Goal: Task Accomplishment & Management: Use online tool/utility

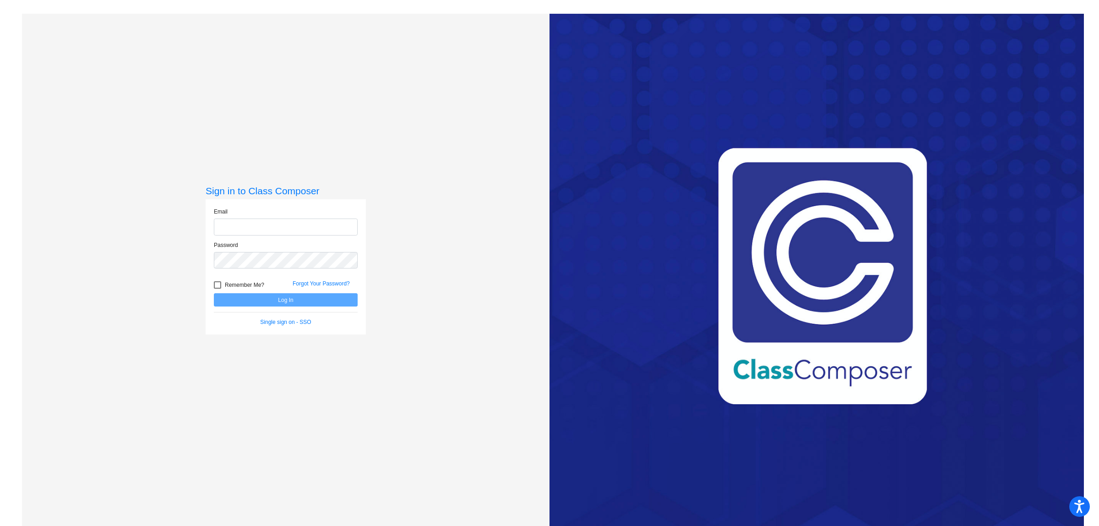
type input "[EMAIL_ADDRESS][DOMAIN_NAME]"
click at [250, 300] on button "Log In" at bounding box center [286, 299] width 144 height 13
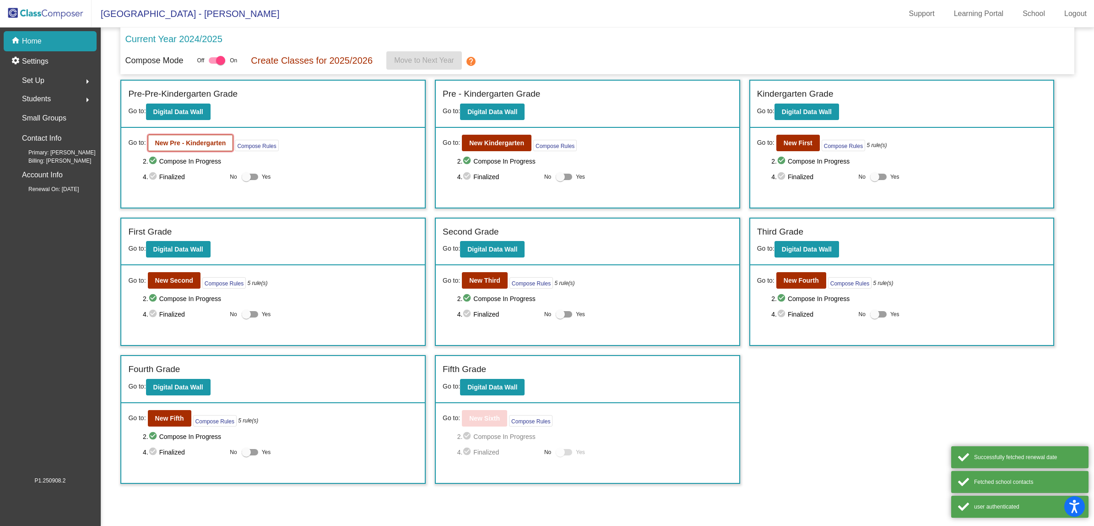
click at [195, 142] on b "New Pre - Kindergarten" at bounding box center [190, 142] width 71 height 7
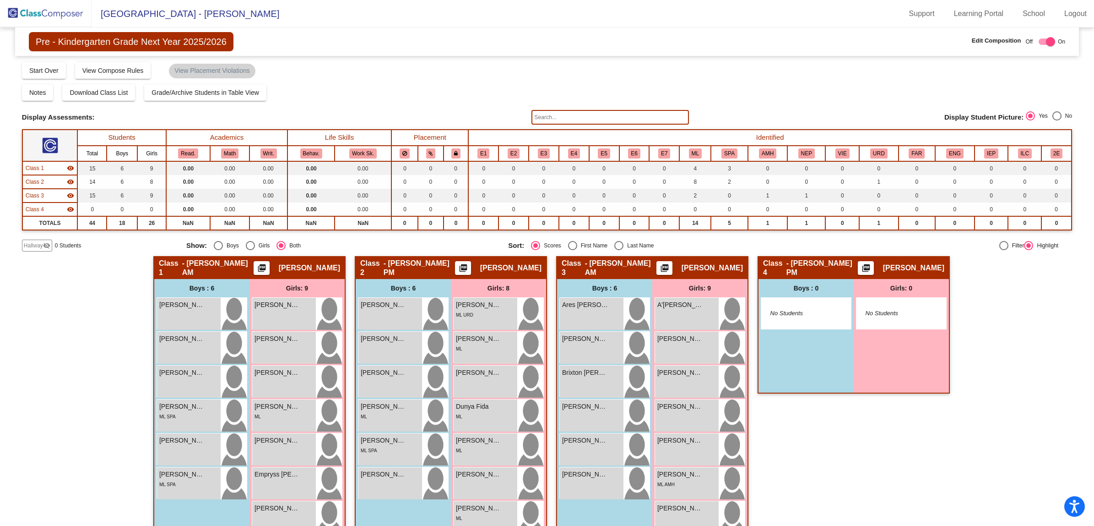
click at [663, 119] on input "text" at bounding box center [611, 117] width 158 height 15
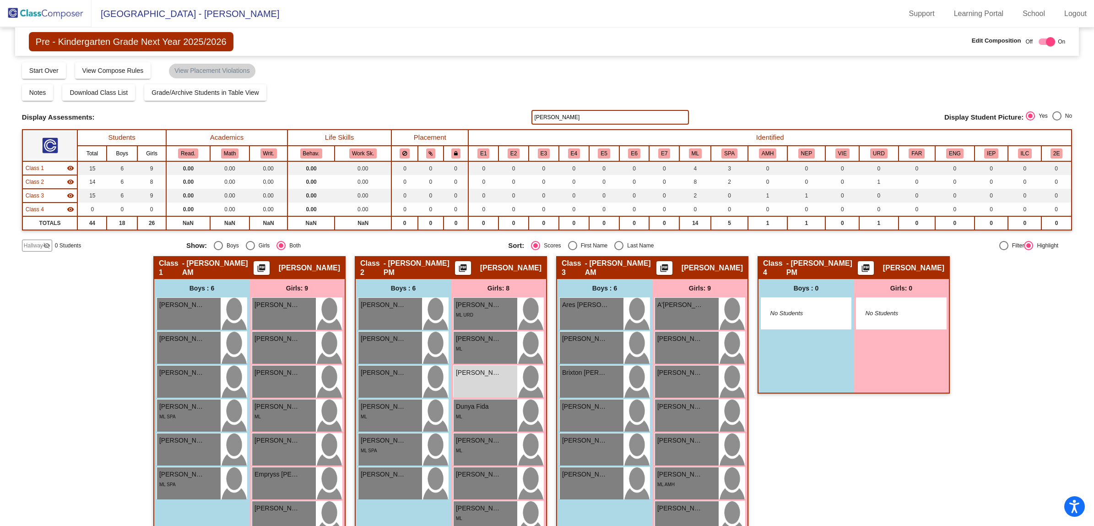
type input "[PERSON_NAME]"
click at [57, 8] on img at bounding box center [46, 13] width 92 height 27
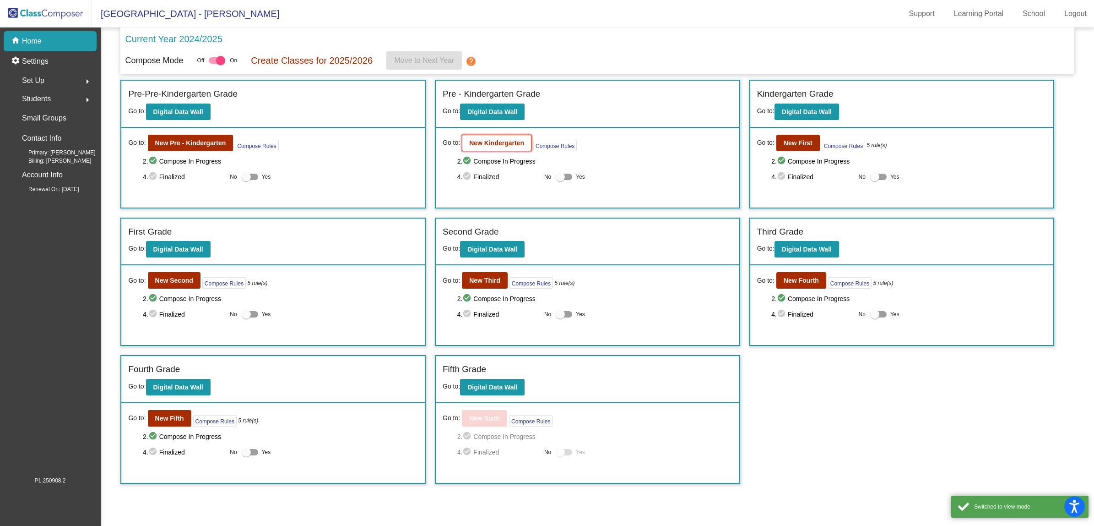
click at [476, 144] on b "New Kindergarten" at bounding box center [496, 142] width 55 height 7
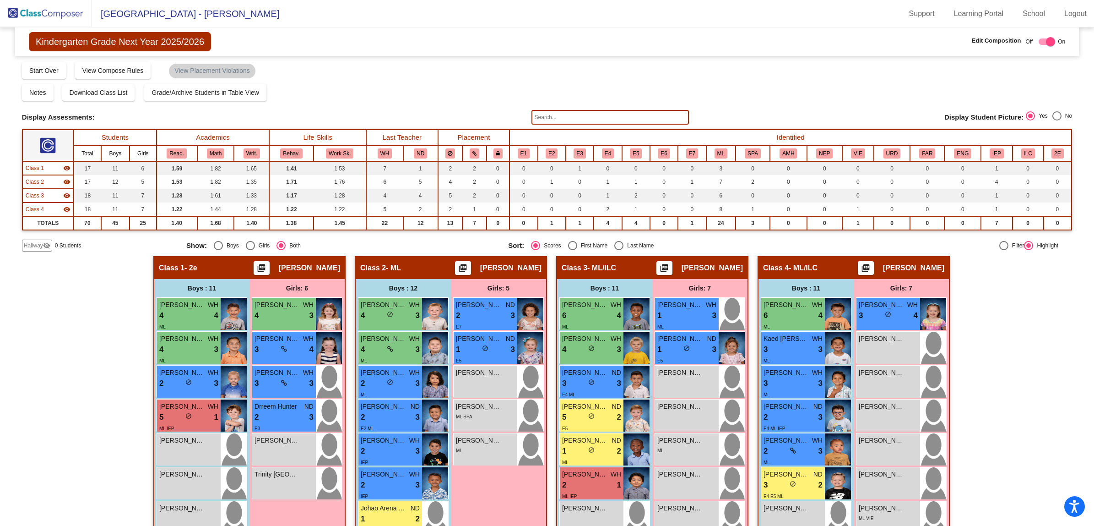
click at [554, 118] on input "text" at bounding box center [611, 117] width 158 height 15
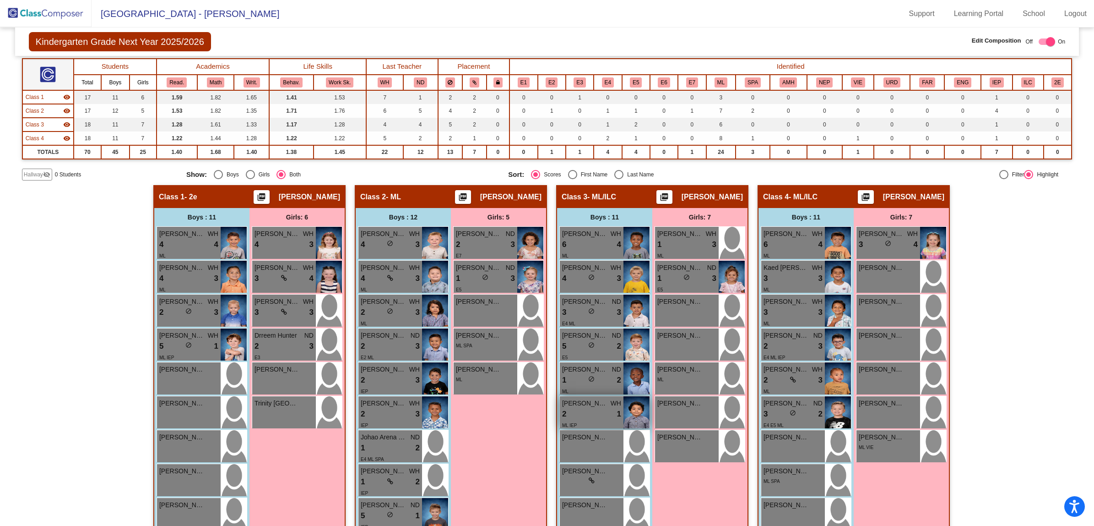
scroll to position [190, 0]
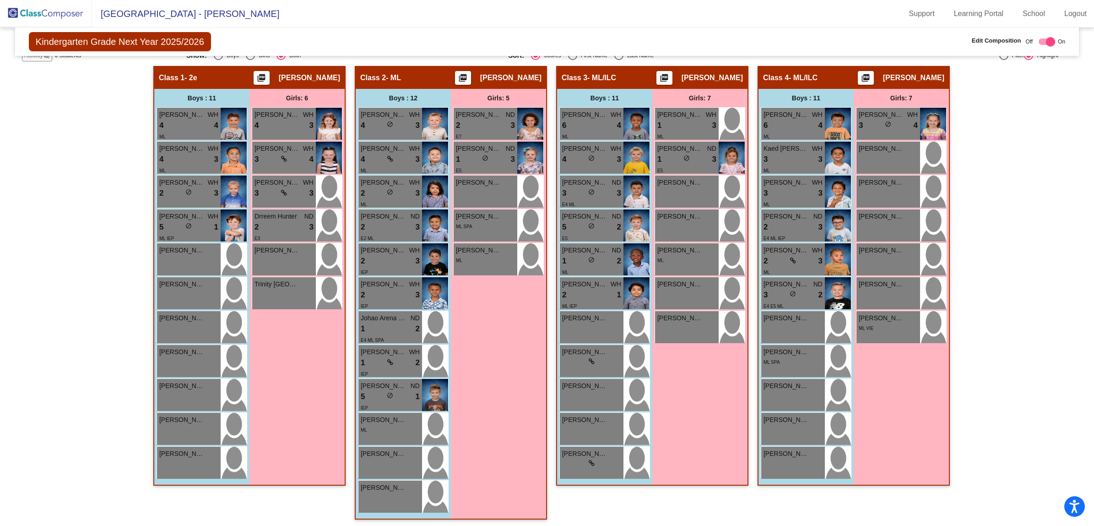
type input "reyvau"
click at [1011, 250] on div "Hallway - Hallway Class picture_as_pdf Add Student First Name Last Name Student…" at bounding box center [547, 297] width 1050 height 462
click at [1033, 263] on div "Hallway - Hallway Class picture_as_pdf Add Student First Name Last Name Student…" at bounding box center [547, 297] width 1050 height 462
drag, startPoint x: 1011, startPoint y: 138, endPoint x: 983, endPoint y: 131, distance: 28.9
click at [1015, 138] on div "Hallway - Hallway Class picture_as_pdf Add Student First Name Last Name Student…" at bounding box center [547, 297] width 1050 height 462
